Goal: Task Accomplishment & Management: Manage account settings

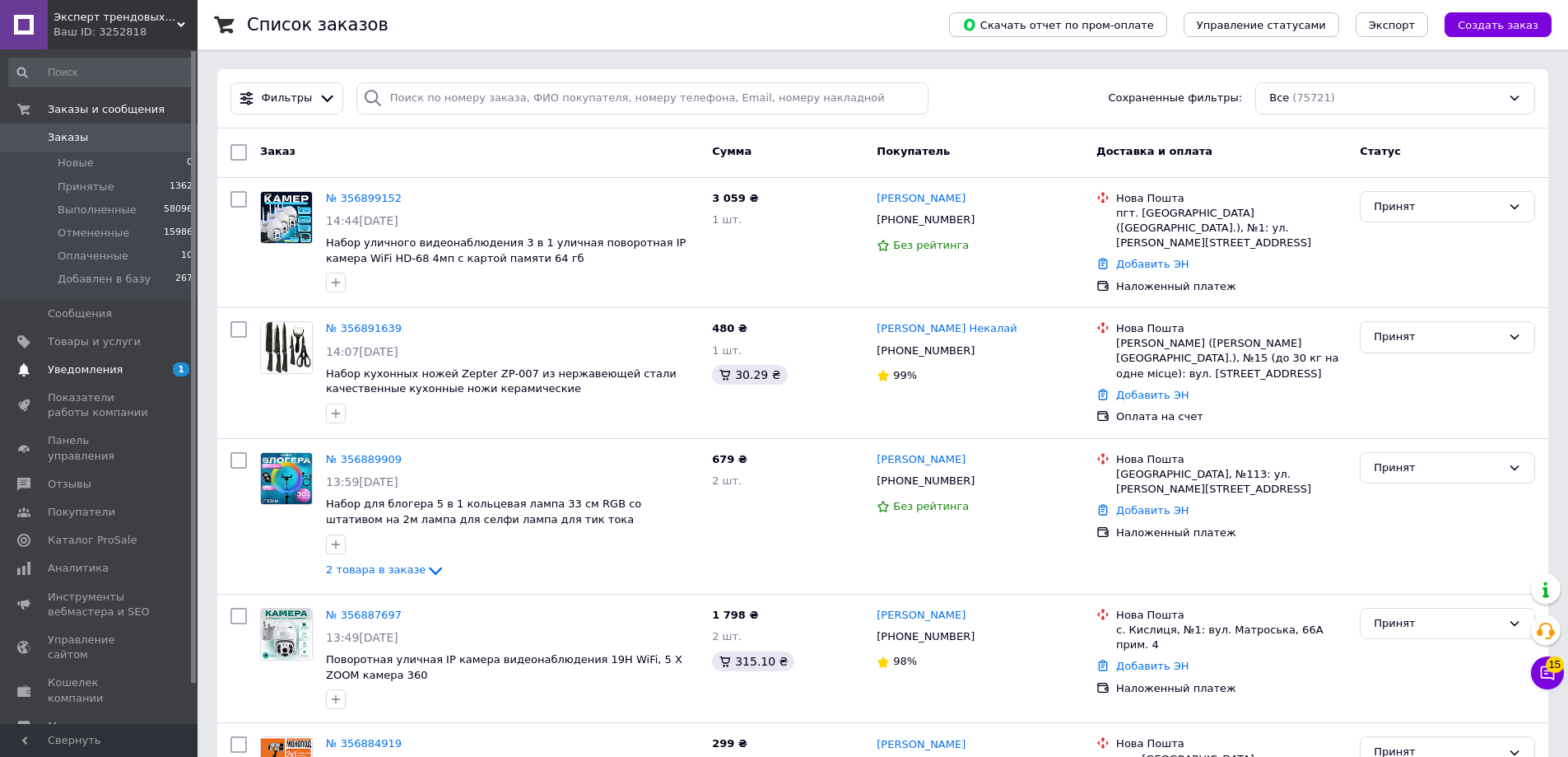
click at [126, 375] on span "Уведомления" at bounding box center [100, 369] width 104 height 15
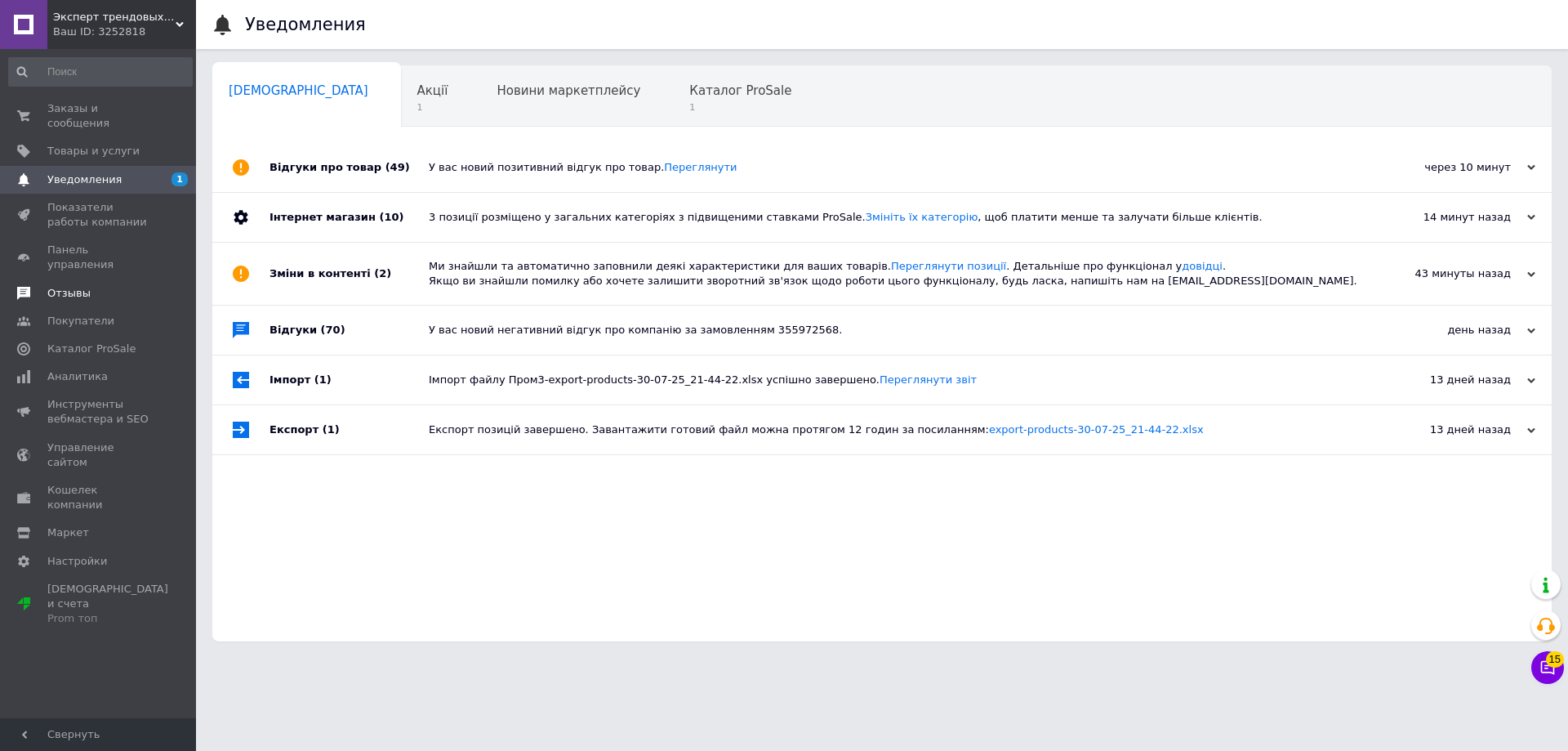
click at [93, 285] on span "Отзывы" at bounding box center [99, 292] width 103 height 15
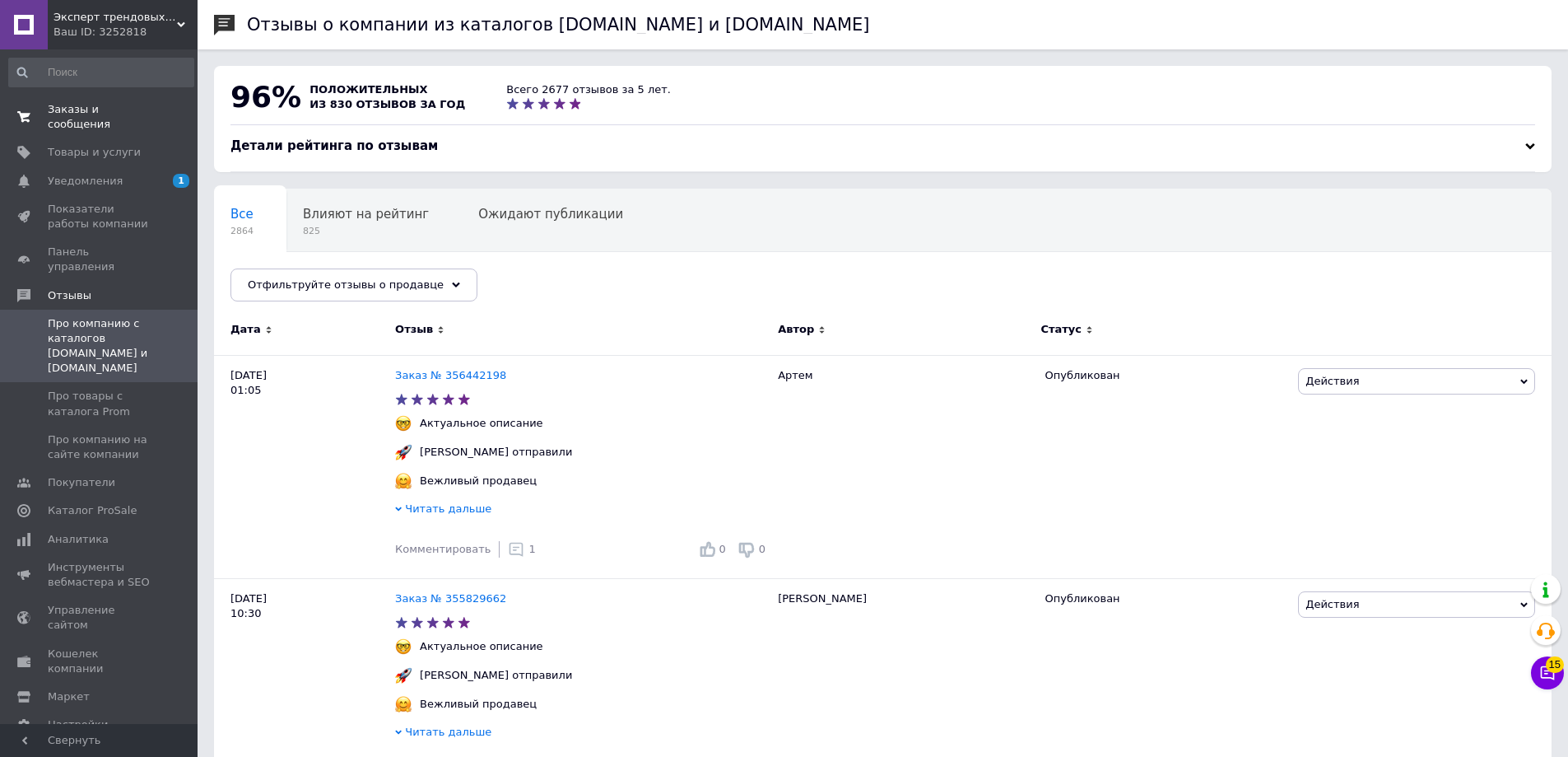
click at [104, 120] on link "Заказы и сообщения 0 0" at bounding box center [101, 117] width 202 height 43
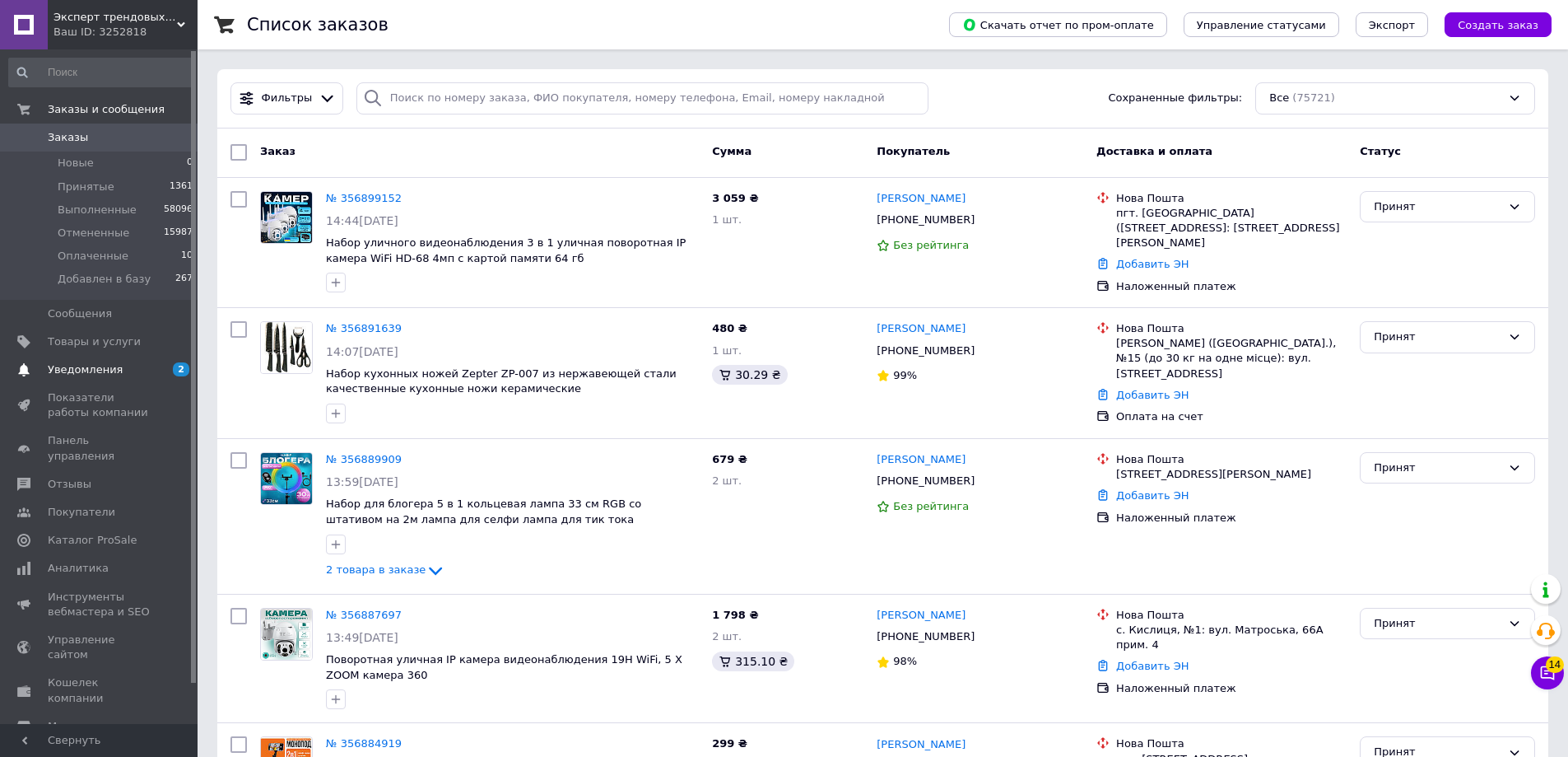
click at [85, 363] on span "Уведомления" at bounding box center [85, 369] width 75 height 15
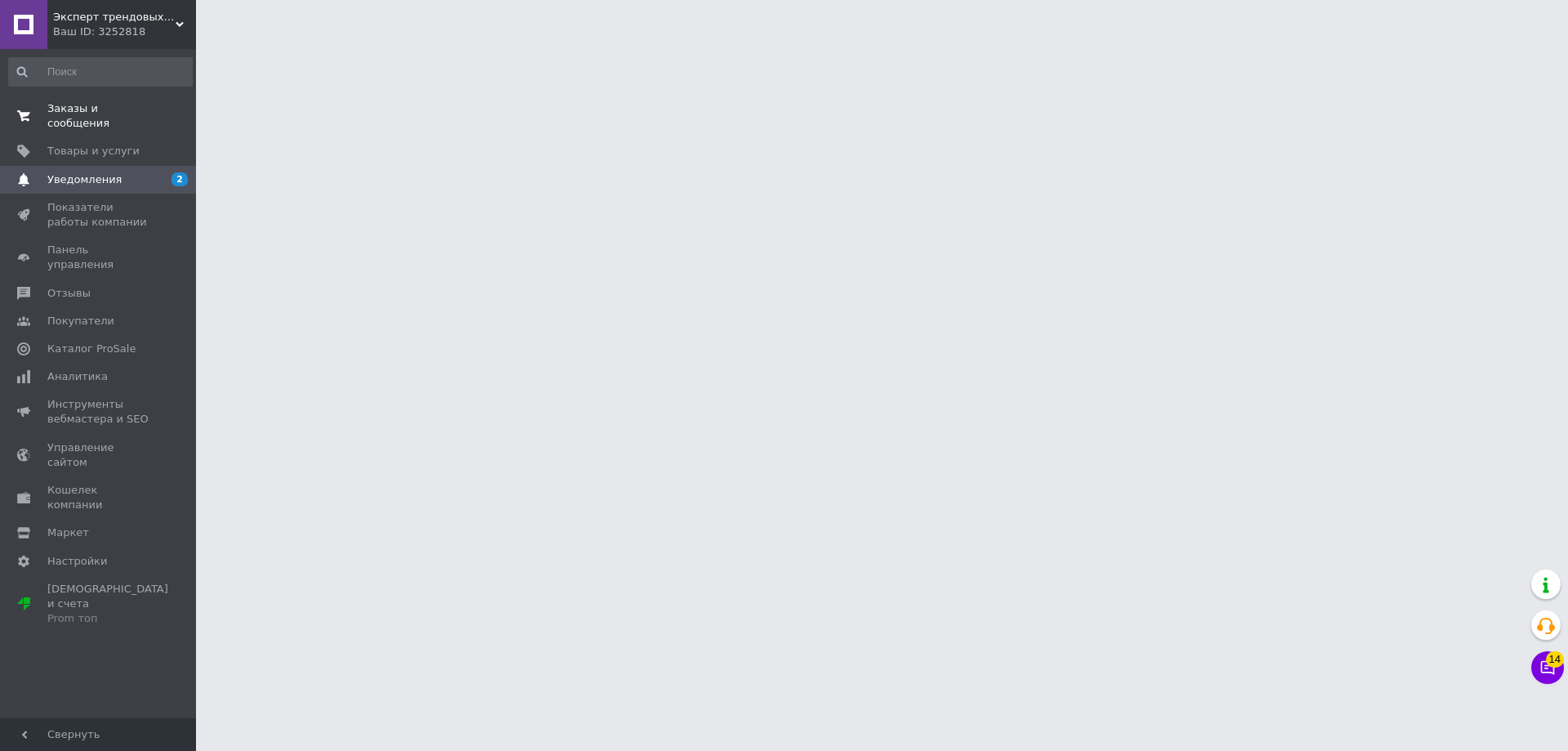
click at [119, 103] on span "Заказы и сообщения" at bounding box center [99, 116] width 103 height 29
